Goal: Information Seeking & Learning: Learn about a topic

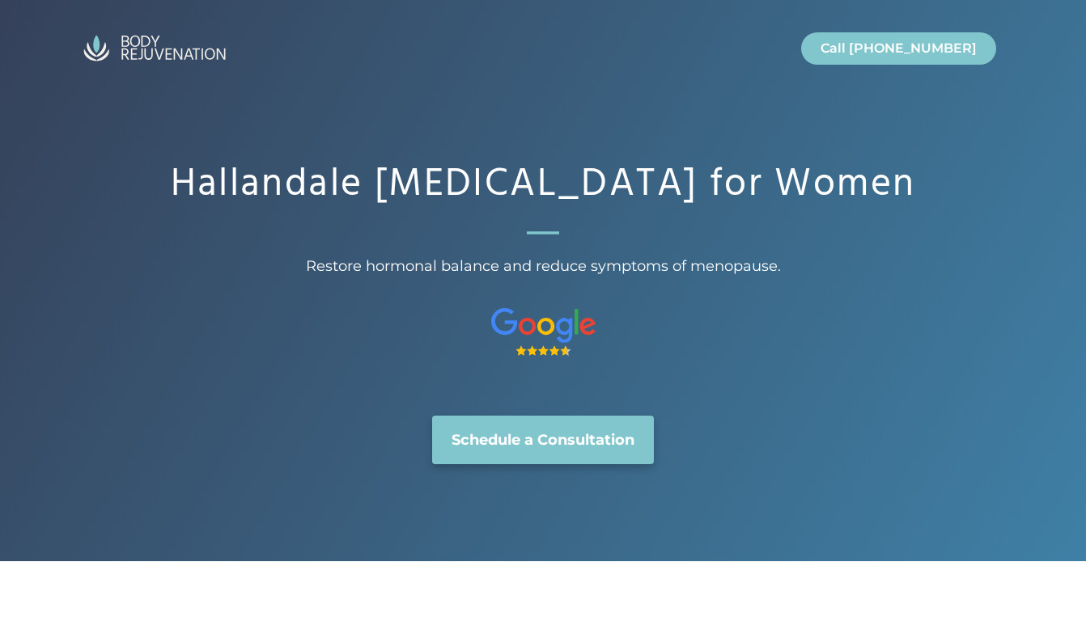
click at [157, 53] on img "Site" at bounding box center [155, 48] width 162 height 39
click at [159, 56] on img "Site" at bounding box center [155, 48] width 162 height 39
click at [159, 55] on img "Site" at bounding box center [155, 48] width 162 height 39
click at [134, 56] on img "Site" at bounding box center [155, 48] width 162 height 39
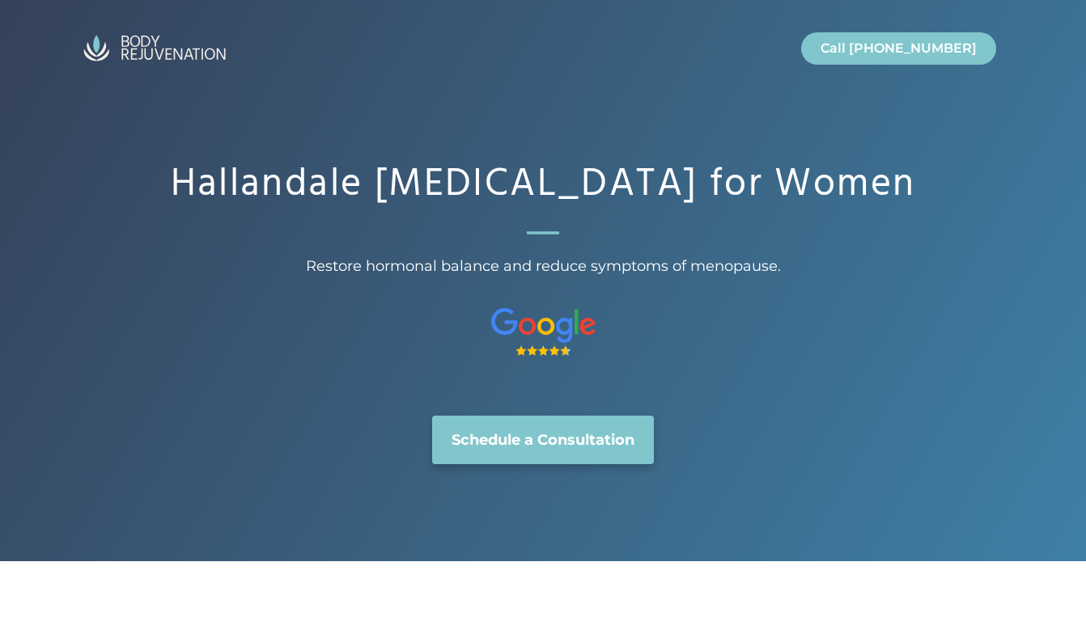
click at [134, 56] on img "Site" at bounding box center [155, 48] width 162 height 39
click at [123, 50] on img "Site" at bounding box center [155, 48] width 162 height 39
click at [140, 43] on img "Site" at bounding box center [155, 48] width 162 height 39
click at [345, 198] on h1 "Hallandale [MEDICAL_DATA] for Women" at bounding box center [543, 185] width 906 height 47
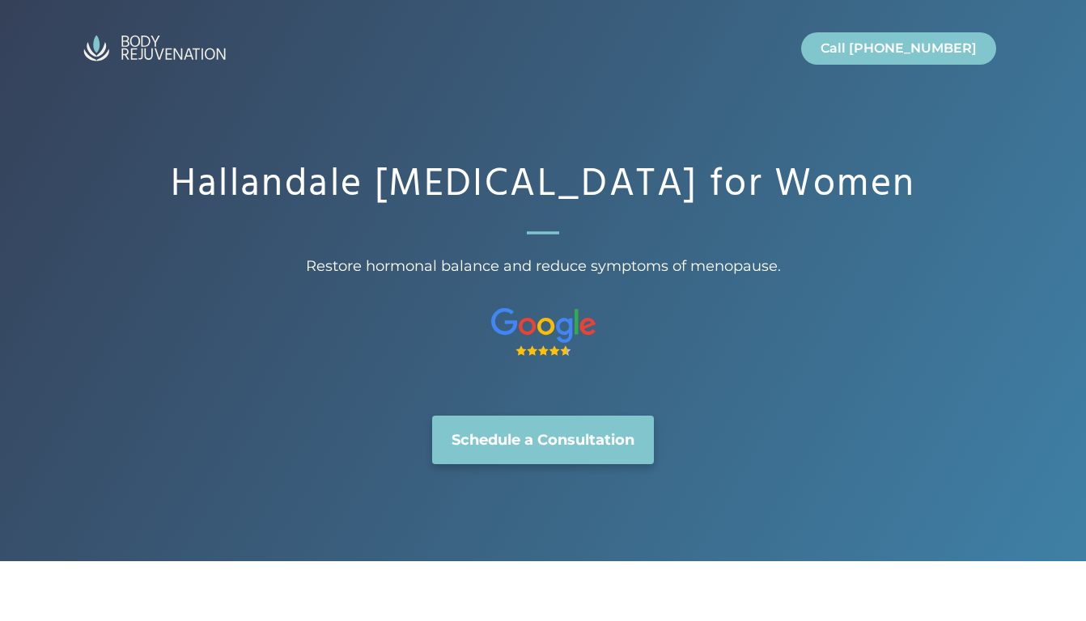
click at [163, 47] on img "Site" at bounding box center [155, 48] width 162 height 39
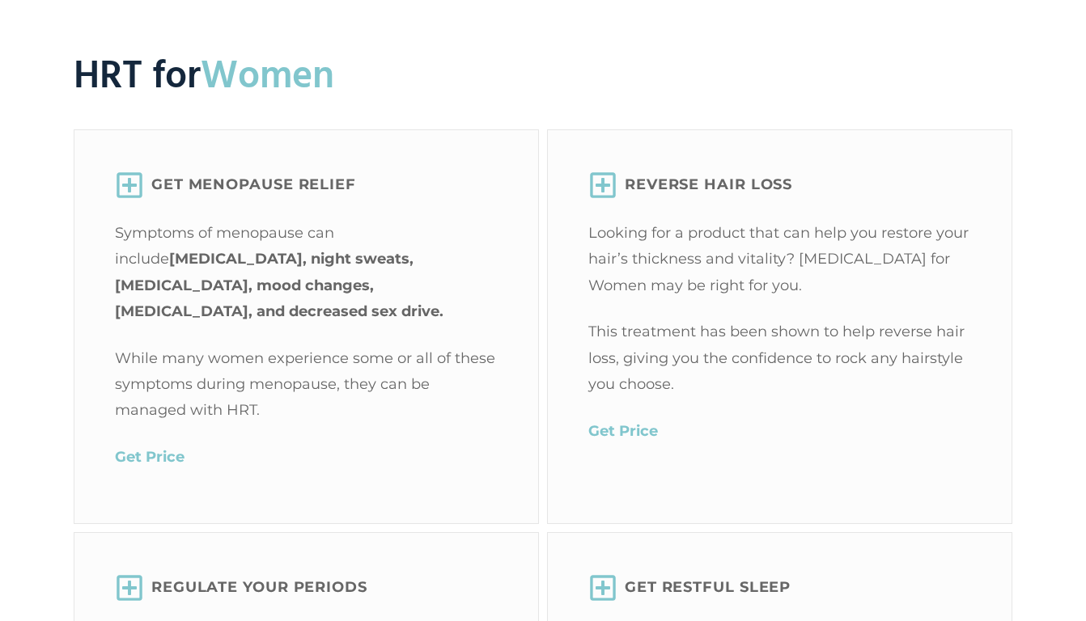
scroll to position [2042, 0]
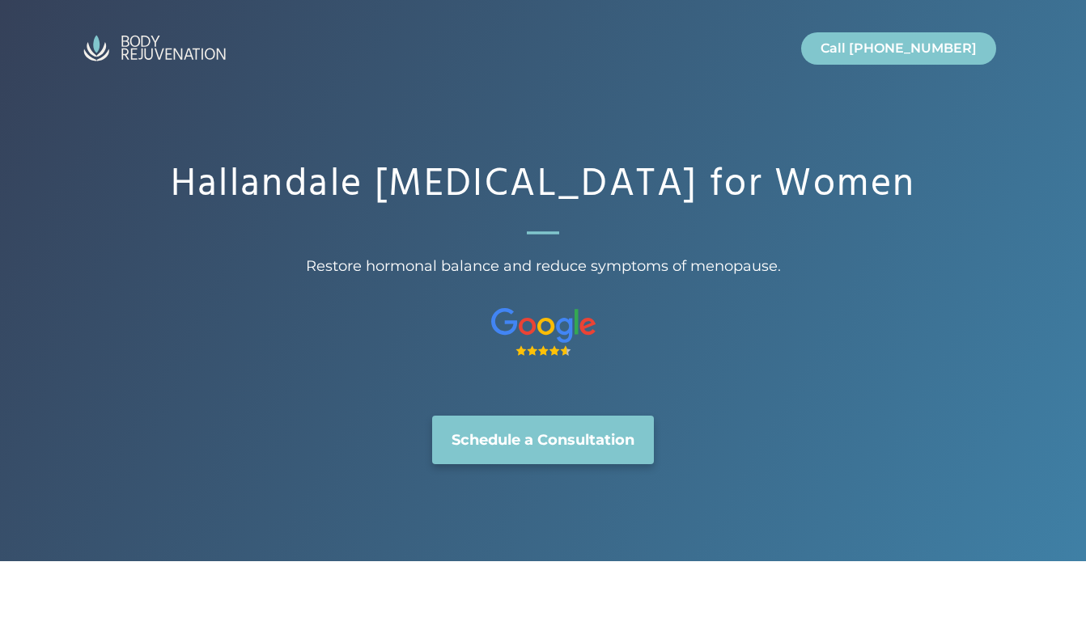
click at [141, 51] on img "Site" at bounding box center [155, 48] width 162 height 39
click at [324, 279] on span "Restore hormonal balance and reduce symptoms of menopause." at bounding box center [543, 266] width 906 height 26
